Goal: Task Accomplishment & Management: Use online tool/utility

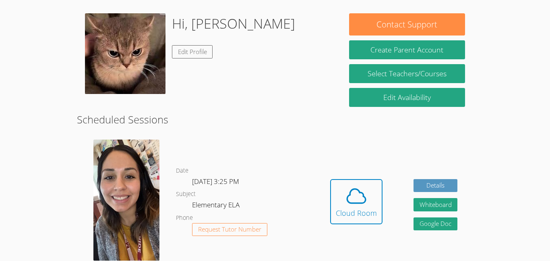
scroll to position [116, 0]
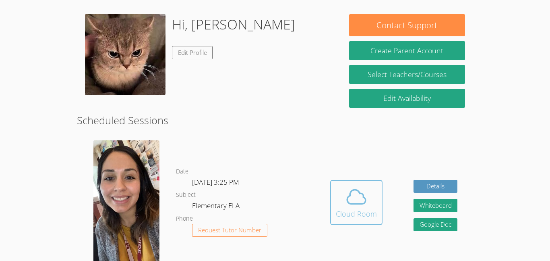
click at [364, 199] on icon at bounding box center [356, 196] width 23 height 23
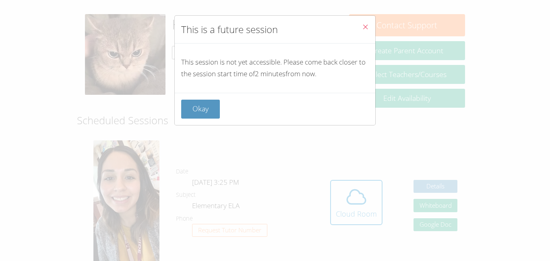
click at [364, 25] on icon "Close" at bounding box center [365, 26] width 7 height 7
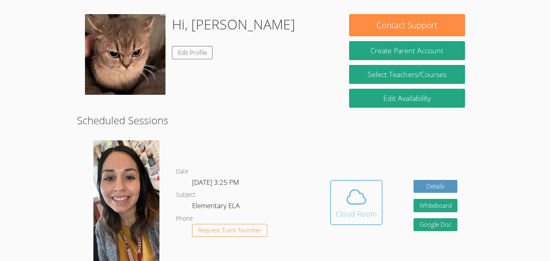
click at [361, 218] on div "Cloud Room" at bounding box center [356, 213] width 41 height 11
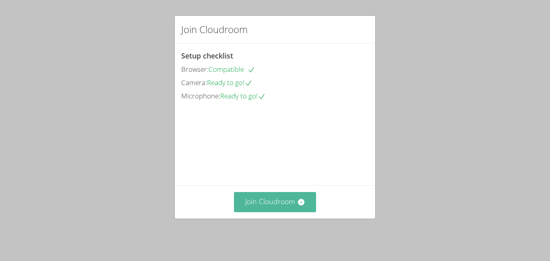
click at [281, 211] on button "Join Cloudroom" at bounding box center [275, 202] width 83 height 20
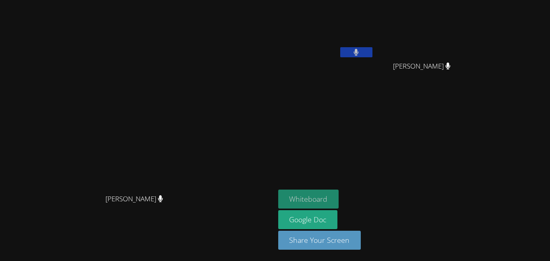
click at [339, 201] on button "Whiteboard" at bounding box center [308, 198] width 61 height 19
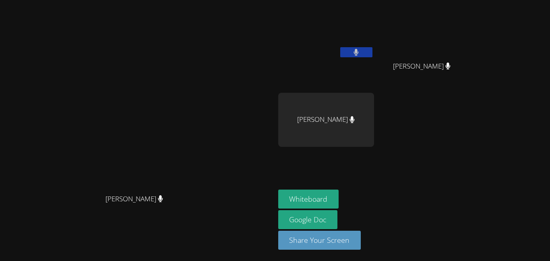
click at [373, 51] on button at bounding box center [356, 52] width 32 height 10
click at [361, 54] on icon at bounding box center [356, 52] width 8 height 7
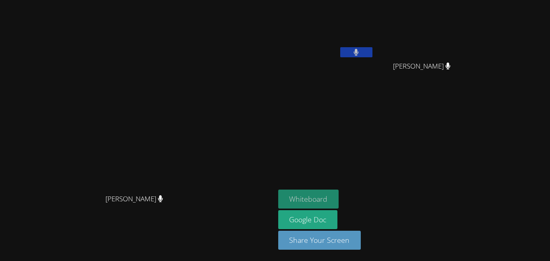
click at [339, 192] on button "Whiteboard" at bounding box center [308, 198] width 61 height 19
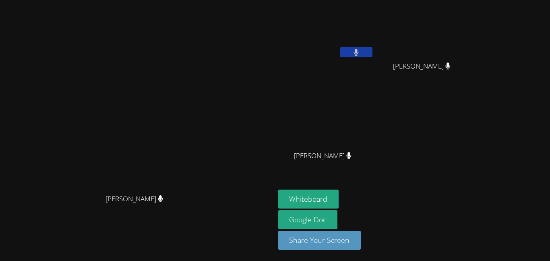
click at [359, 53] on icon at bounding box center [356, 52] width 5 height 7
click at [373, 51] on button at bounding box center [356, 52] width 32 height 10
click at [374, 44] on video at bounding box center [326, 30] width 96 height 54
click at [359, 52] on icon at bounding box center [356, 52] width 5 height 7
click at [373, 52] on button at bounding box center [356, 52] width 32 height 10
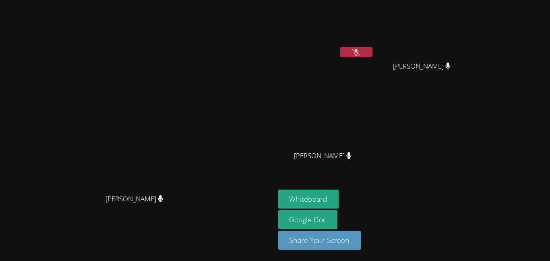
click at [373, 48] on button at bounding box center [356, 52] width 32 height 10
click at [373, 49] on button at bounding box center [356, 52] width 32 height 10
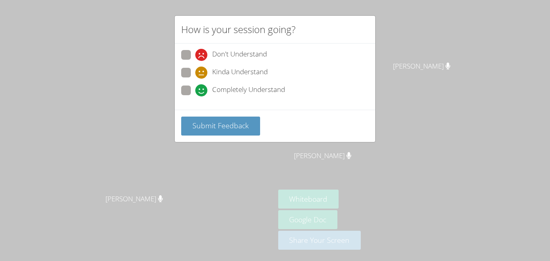
click at [195, 96] on span at bounding box center [195, 96] width 0 height 0
click at [195, 92] on input "Completely Understand" at bounding box center [198, 88] width 7 height 7
radio input "true"
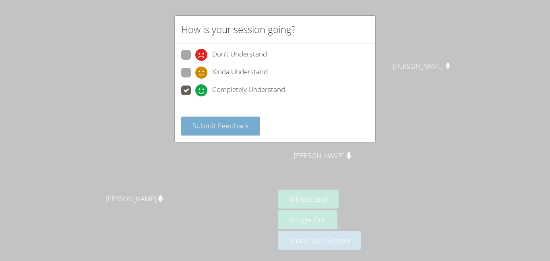
click at [244, 130] on span "Submit Feedback" at bounding box center [221, 125] width 56 height 10
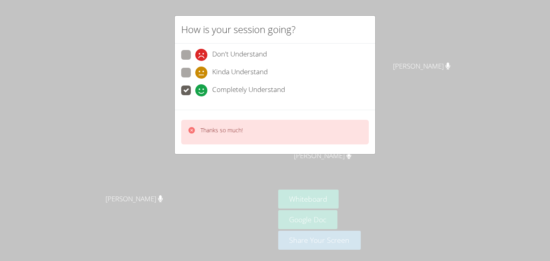
click at [332, 133] on div "Thanks so much!" at bounding box center [275, 132] width 188 height 25
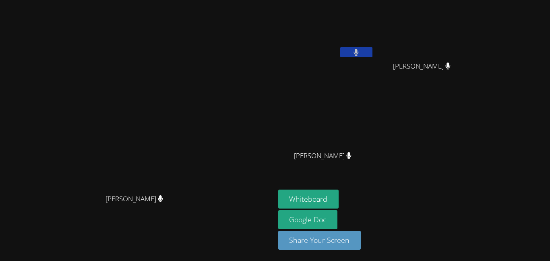
click at [373, 56] on button at bounding box center [356, 52] width 32 height 10
click at [361, 49] on icon at bounding box center [356, 52] width 8 height 7
